Goal: Information Seeking & Learning: Understand process/instructions

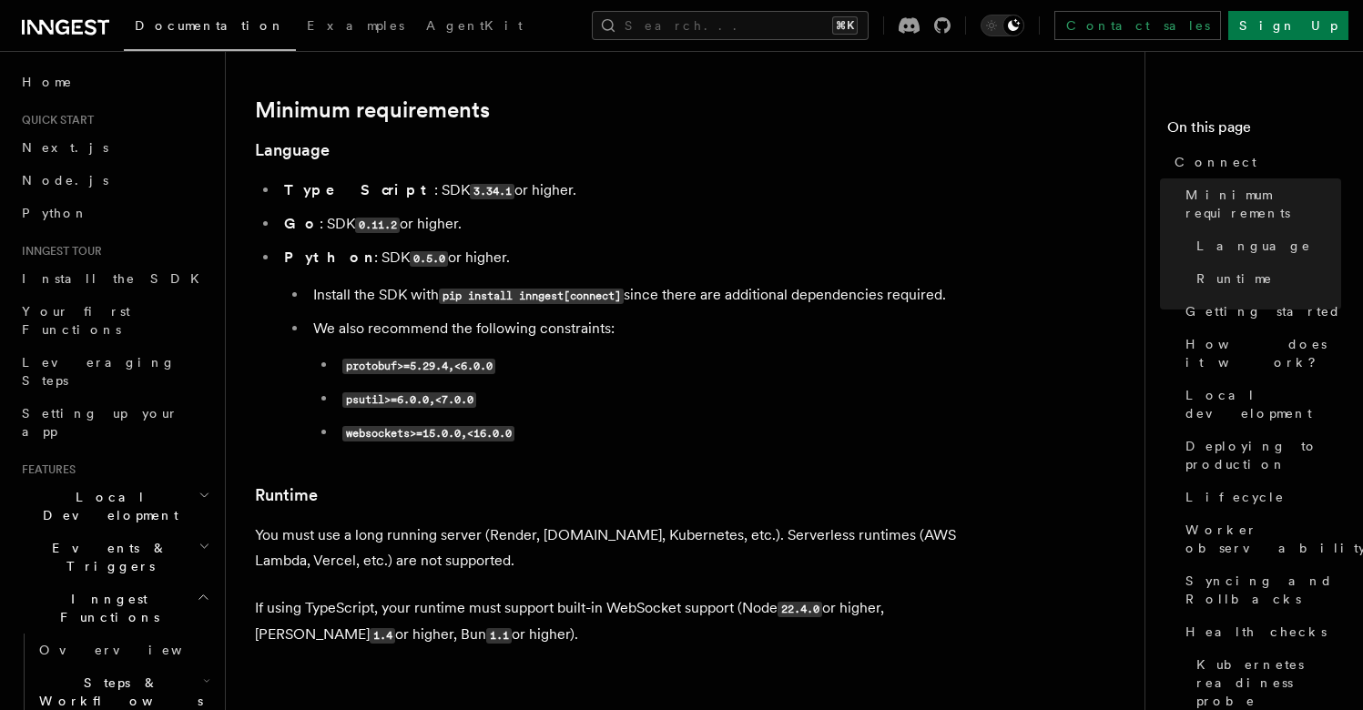
scroll to position [571, 0]
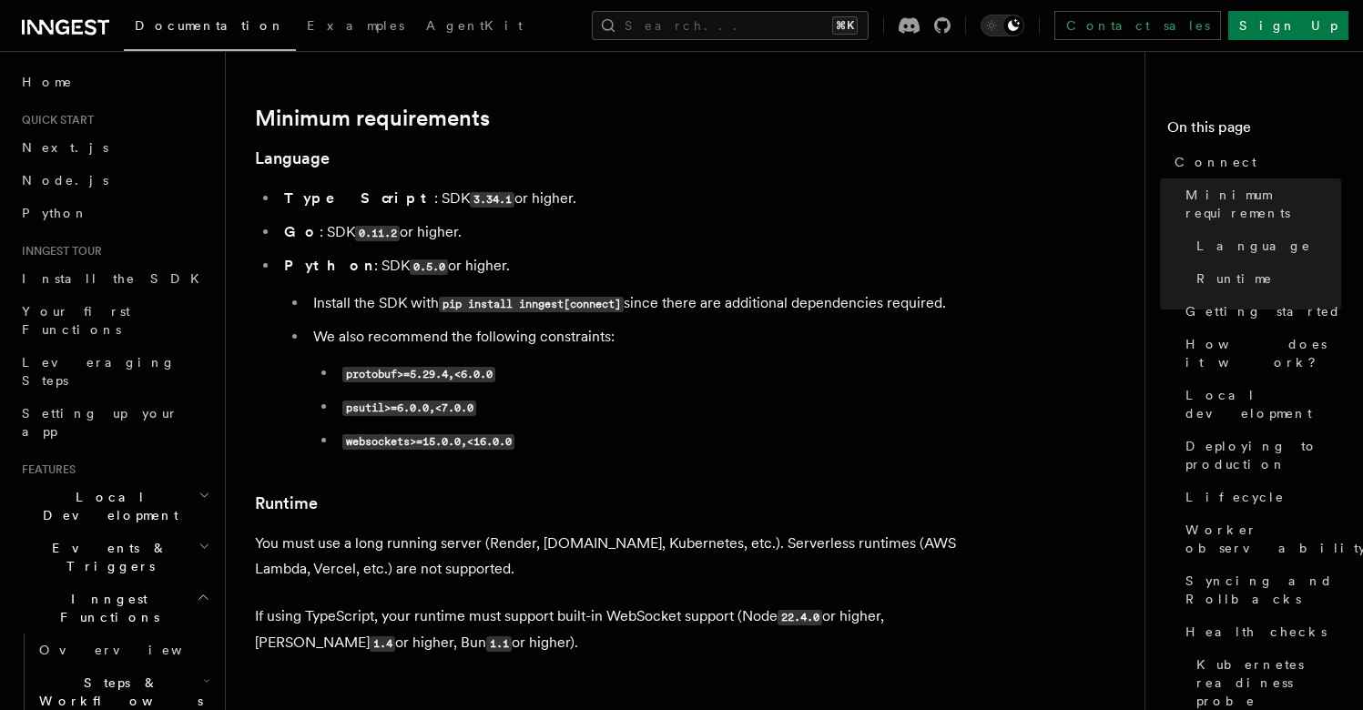
click at [746, 324] on li "We also recommend the following constraints: protobuf>=5.29.4,<6.0.0 psutil>=6.…" at bounding box center [645, 389] width 675 height 130
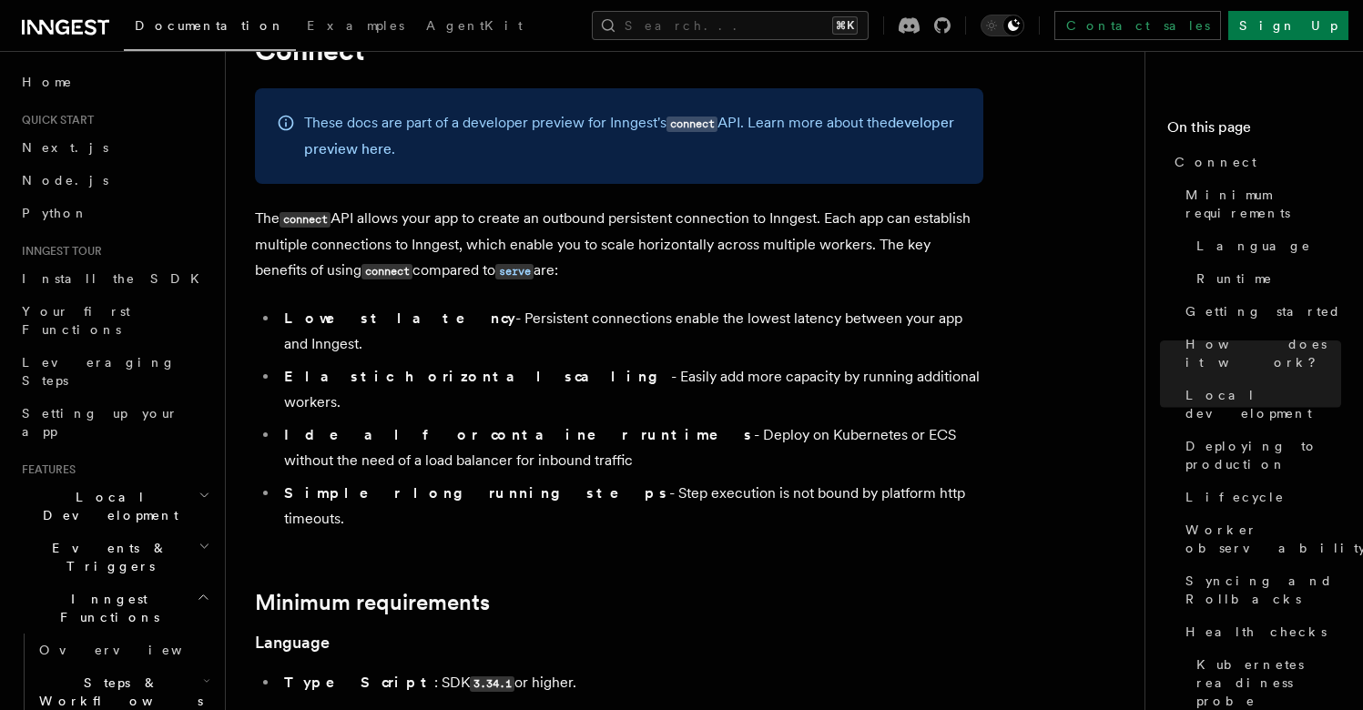
scroll to position [0, 0]
